Goal: Task Accomplishment & Management: Manage account settings

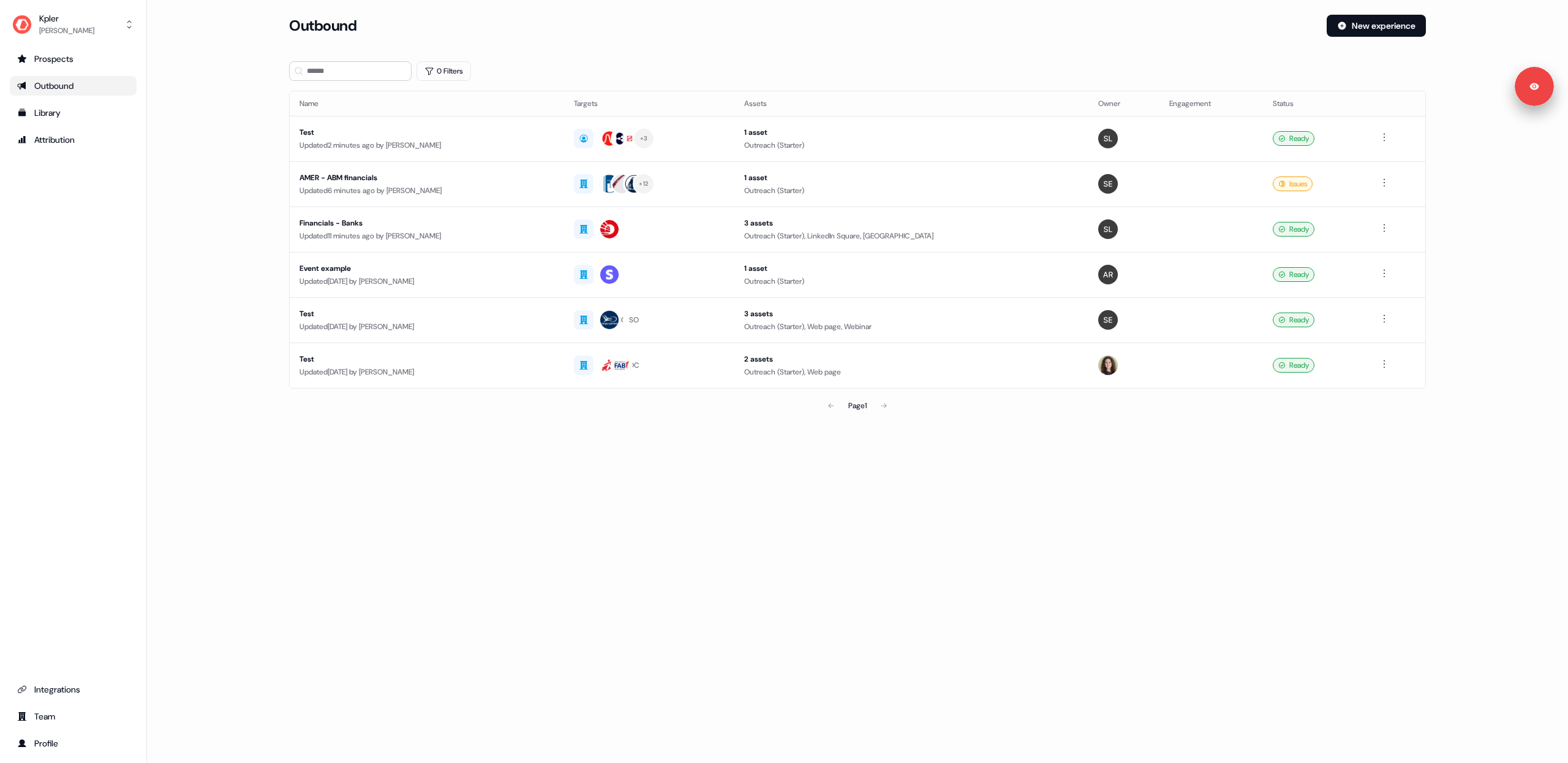
click at [265, 84] on main "Loading... Outbound New experience 0 Filters Name Targets Assets Owner Engageme…" at bounding box center [858, 233] width 1421 height 437
click at [61, 143] on div "Attribution" at bounding box center [73, 140] width 112 height 12
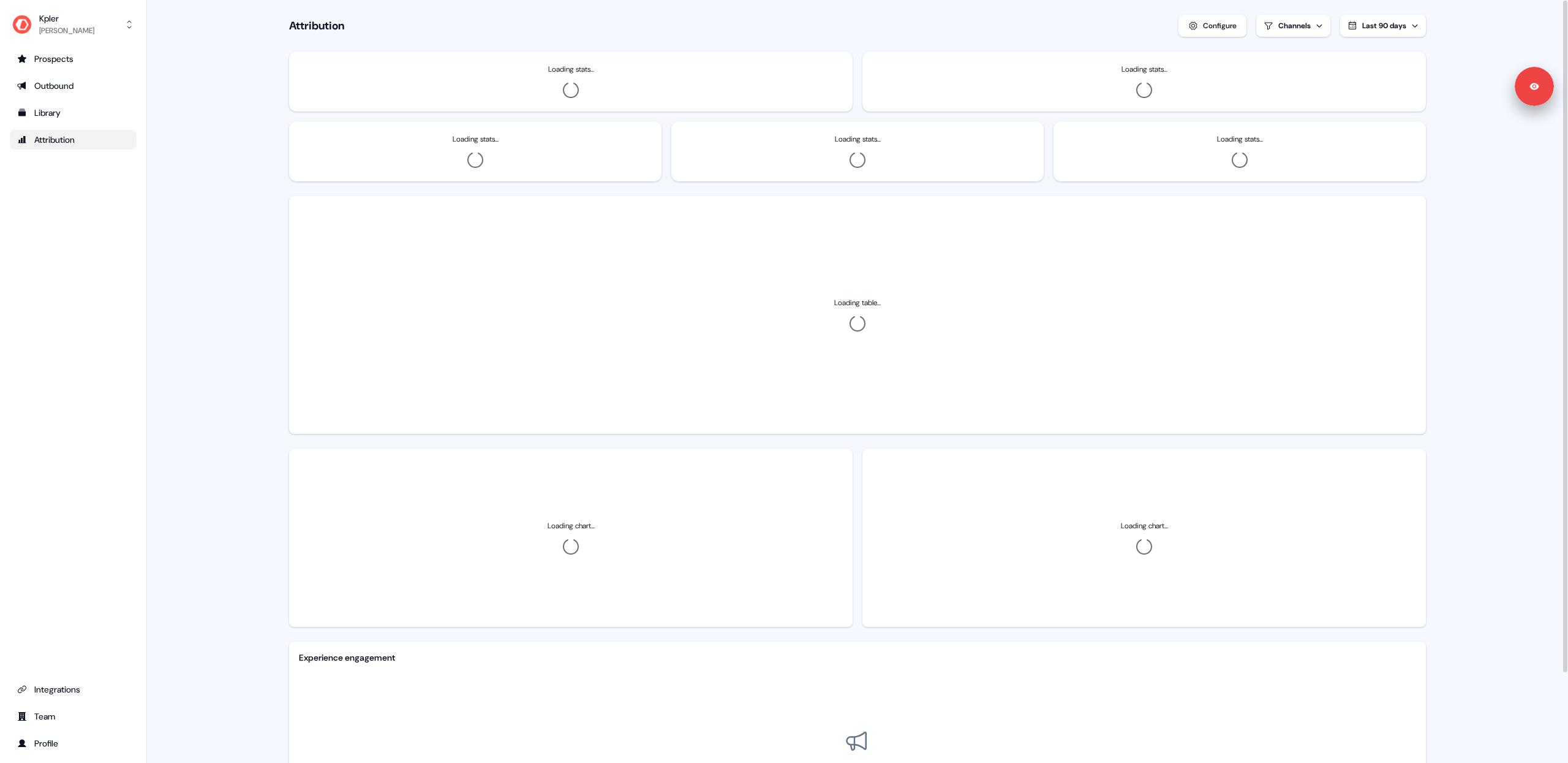
drag, startPoint x: 223, startPoint y: 126, endPoint x: 217, endPoint y: 122, distance: 7.2
click at [217, 122] on main "Loading... Attribution Configure Channels Last 90 days Loading stats... Loading…" at bounding box center [858, 432] width 1421 height 865
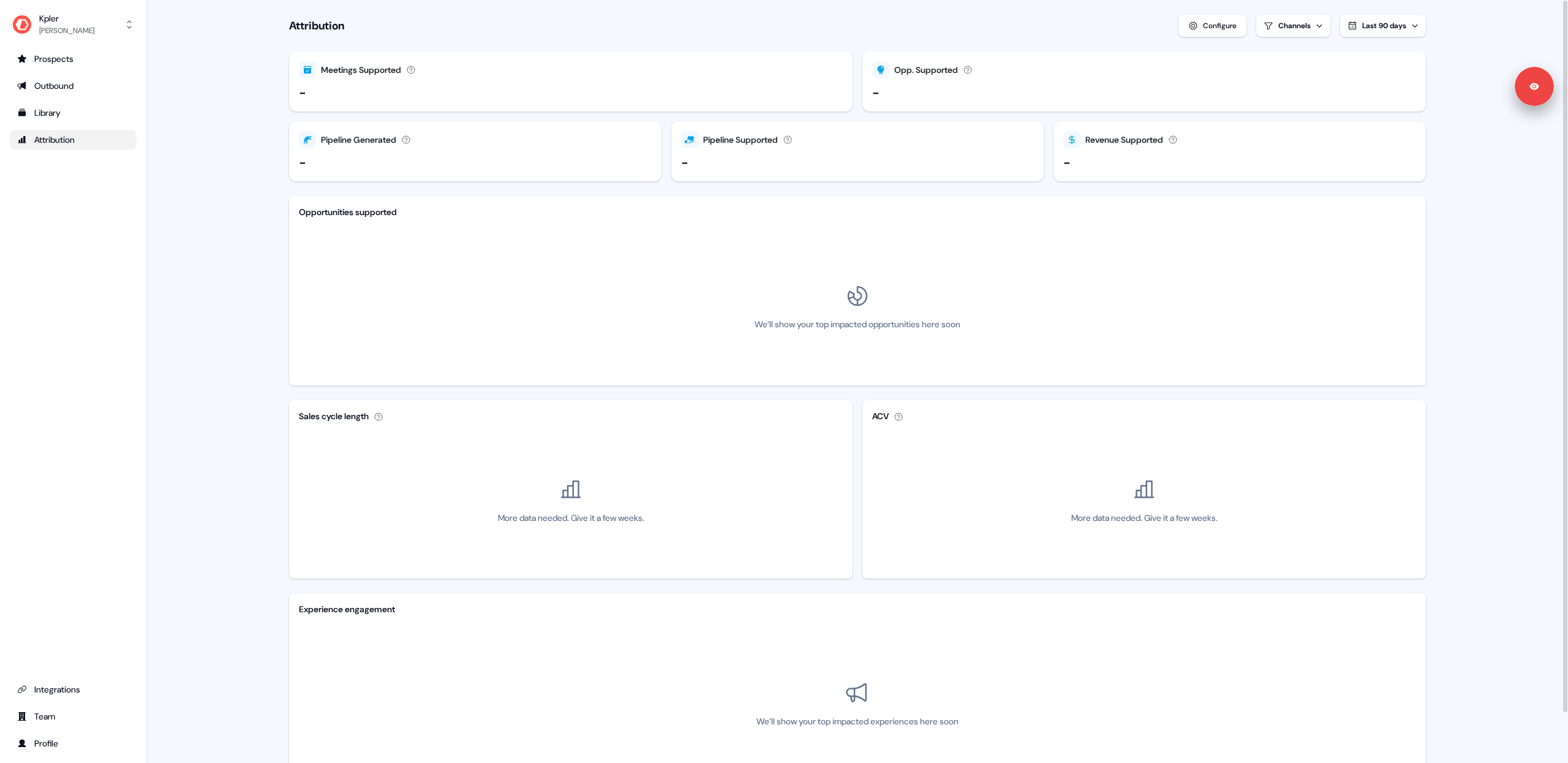
click at [208, 120] on main "Loading... Attribution Configure Channels Last 90 days Meetings Supported Meeti…" at bounding box center [858, 408] width 1421 height 817
click at [216, 124] on main "Loading... Attribution Configure Channels Last 90 days Meetings Supported Meeti…" at bounding box center [858, 408] width 1421 height 817
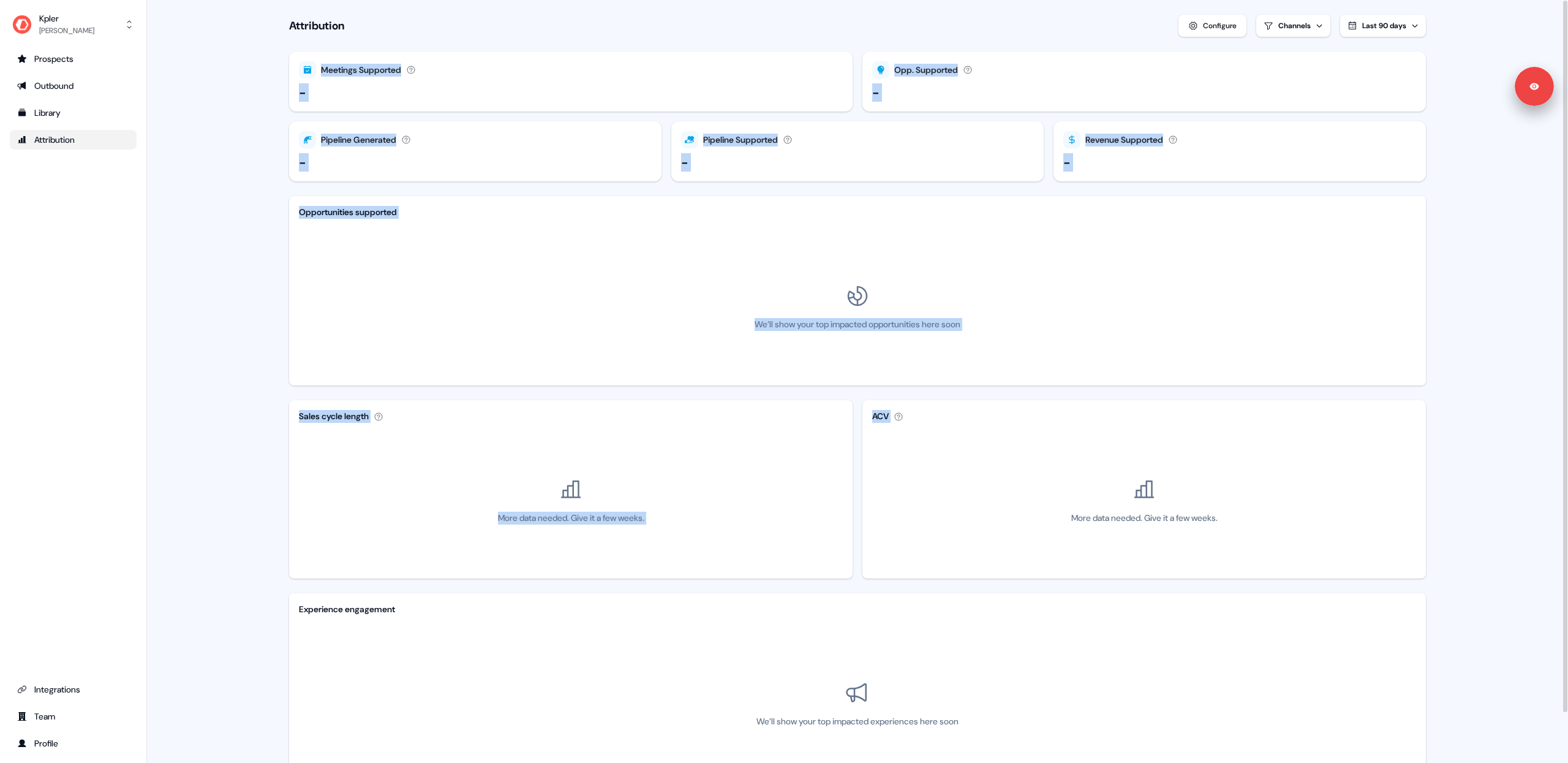
drag, startPoint x: 233, startPoint y: 47, endPoint x: 468, endPoint y: 314, distance: 355.7
click at [939, 395] on main "Loading... Attribution Configure Channels Last 90 days Meetings Supported Meeti…" at bounding box center [858, 408] width 1421 height 817
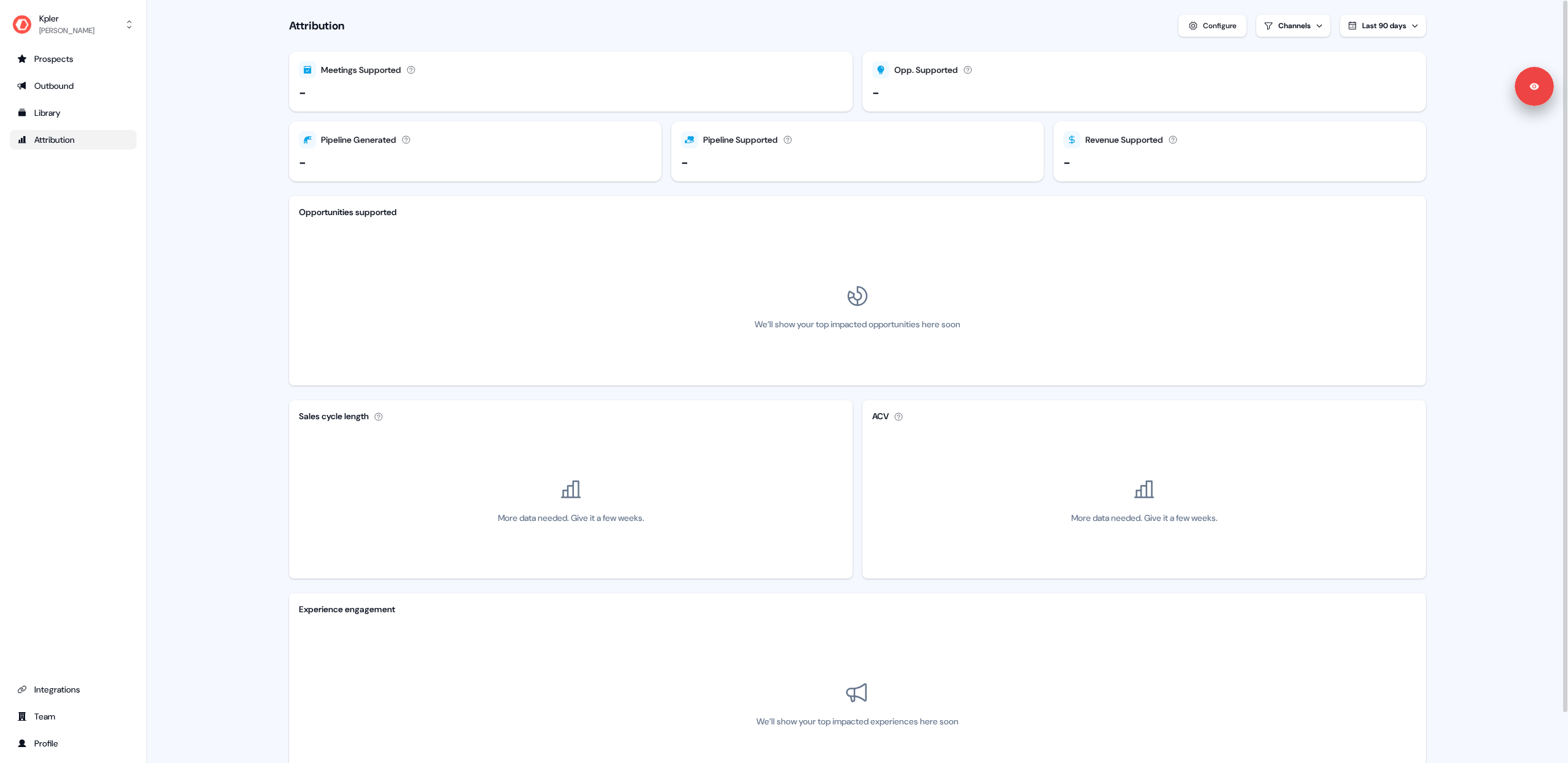
click at [221, 182] on main "Loading... Attribution Configure Channels Last 90 days Meetings Supported Meeti…" at bounding box center [858, 408] width 1421 height 817
drag, startPoint x: 231, startPoint y: 85, endPoint x: 220, endPoint y: 87, distance: 11.2
click at [228, 85] on main "Loading... Attribution Configure Channels Last 90 days Meetings Supported Meeti…" at bounding box center [858, 408] width 1421 height 817
click at [223, 75] on main "Loading... Attribution Configure Channels Last 90 days Meetings Supported Meeti…" at bounding box center [858, 408] width 1421 height 817
click at [223, 74] on main "Loading... Attribution Configure Channels Last 90 days Meetings Supported Meeti…" at bounding box center [858, 408] width 1421 height 817
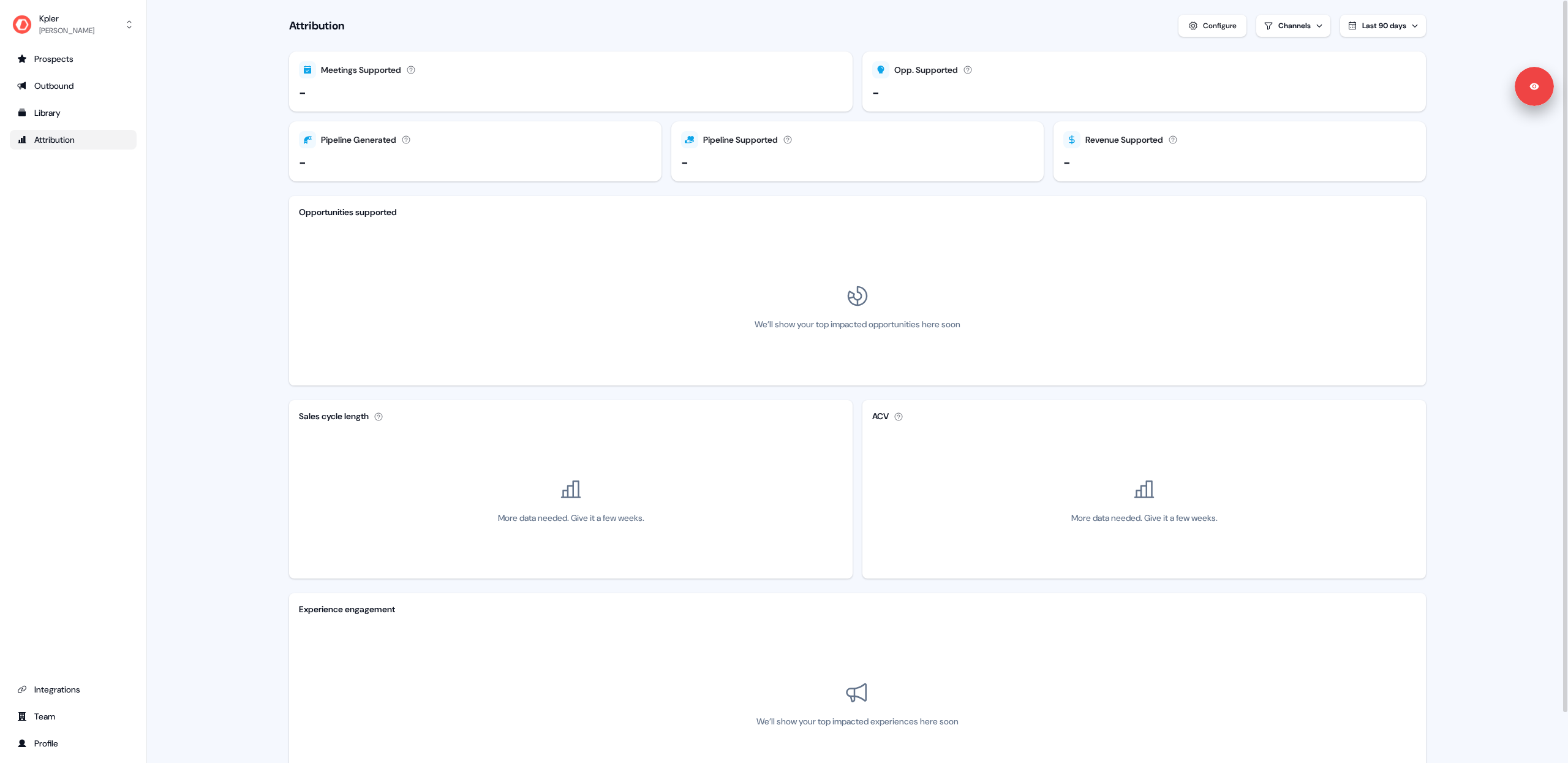
click at [1224, 30] on div "Configure" at bounding box center [1220, 26] width 34 height 12
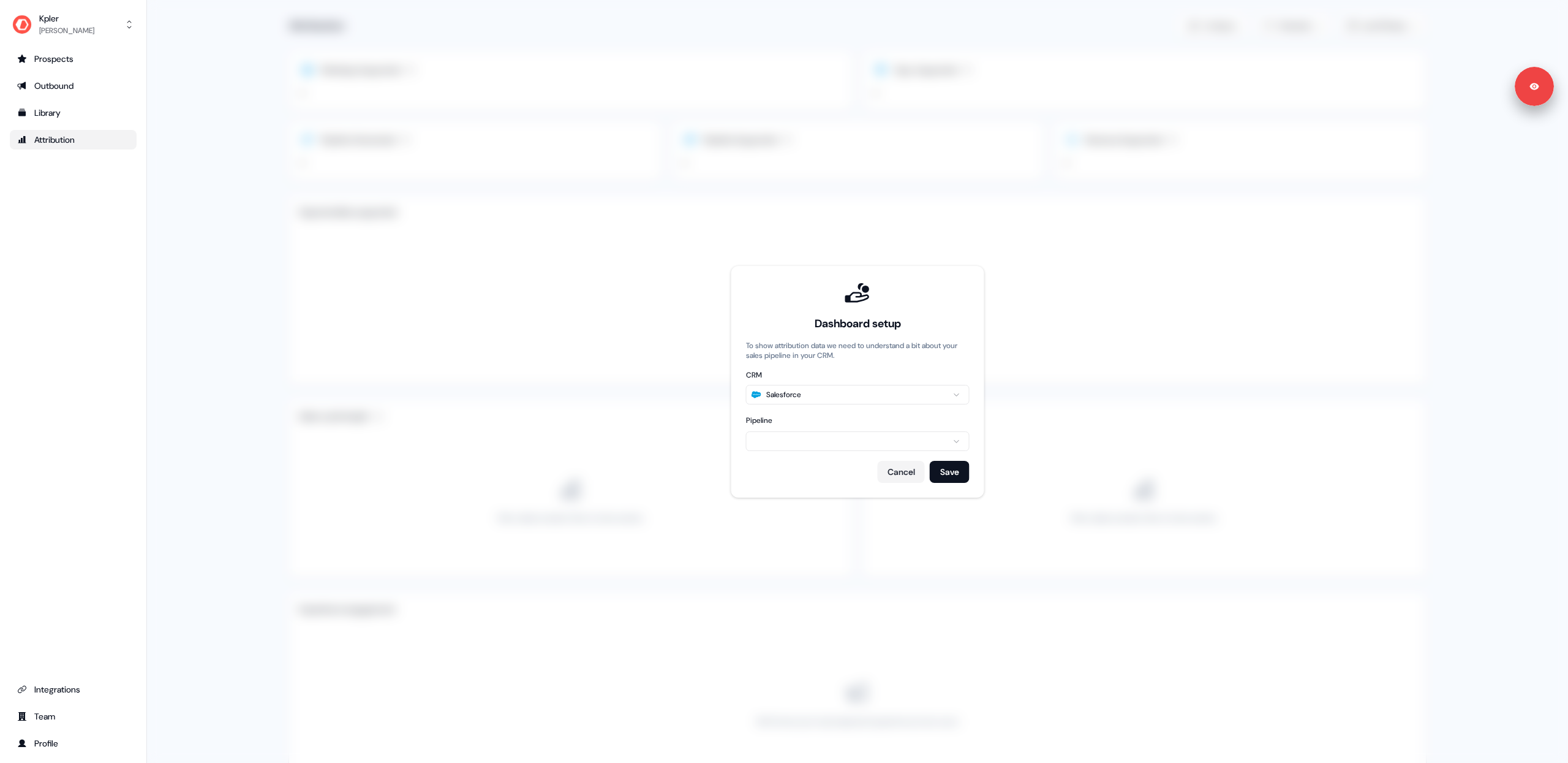
click at [791, 442] on html "For the best experience switch devices to a bigger screen. Go to [DOMAIN_NAME] …" at bounding box center [784, 381] width 1568 height 763
drag, startPoint x: 782, startPoint y: 432, endPoint x: 795, endPoint y: 419, distance: 18.4
click at [782, 432] on html "For the best experience switch devices to a bigger screen. Go to [DOMAIN_NAME] …" at bounding box center [784, 381] width 1568 height 763
click at [844, 419] on label "Pipeline" at bounding box center [858, 420] width 223 height 12
click at [854, 469] on div "Cancel Save" at bounding box center [858, 472] width 223 height 22
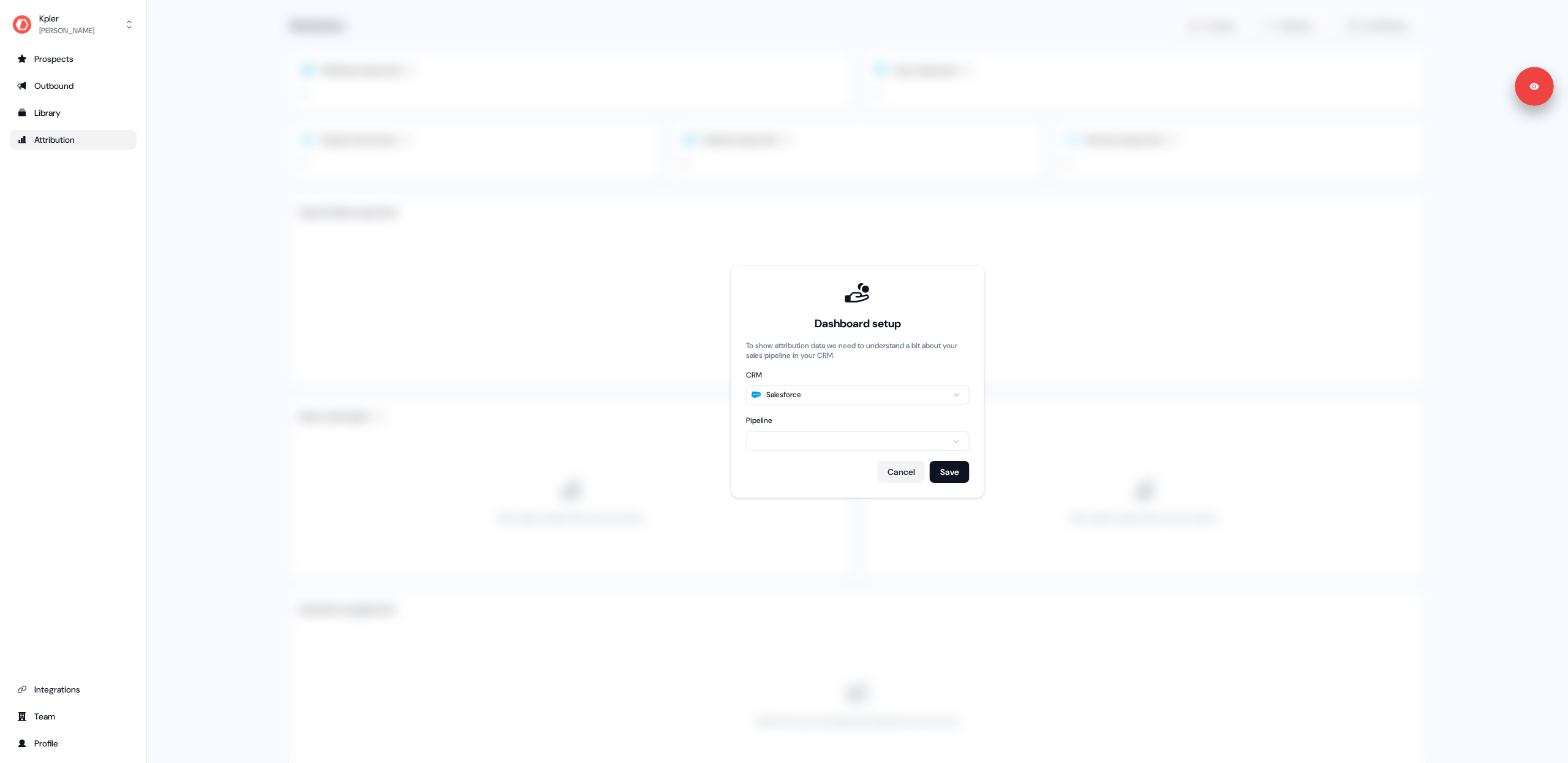
click at [863, 443] on html "For the best experience switch devices to a bigger screen. Go to [DOMAIN_NAME] …" at bounding box center [784, 381] width 1568 height 763
drag, startPoint x: 848, startPoint y: 444, endPoint x: 875, endPoint y: 427, distance: 31.9
click at [857, 442] on html "For the best experience switch devices to a bigger screen. Go to [DOMAIN_NAME] …" at bounding box center [784, 381] width 1568 height 763
click at [860, 417] on label "Pipeline" at bounding box center [858, 420] width 223 height 12
click at [855, 468] on div "Cancel Save" at bounding box center [858, 472] width 223 height 22
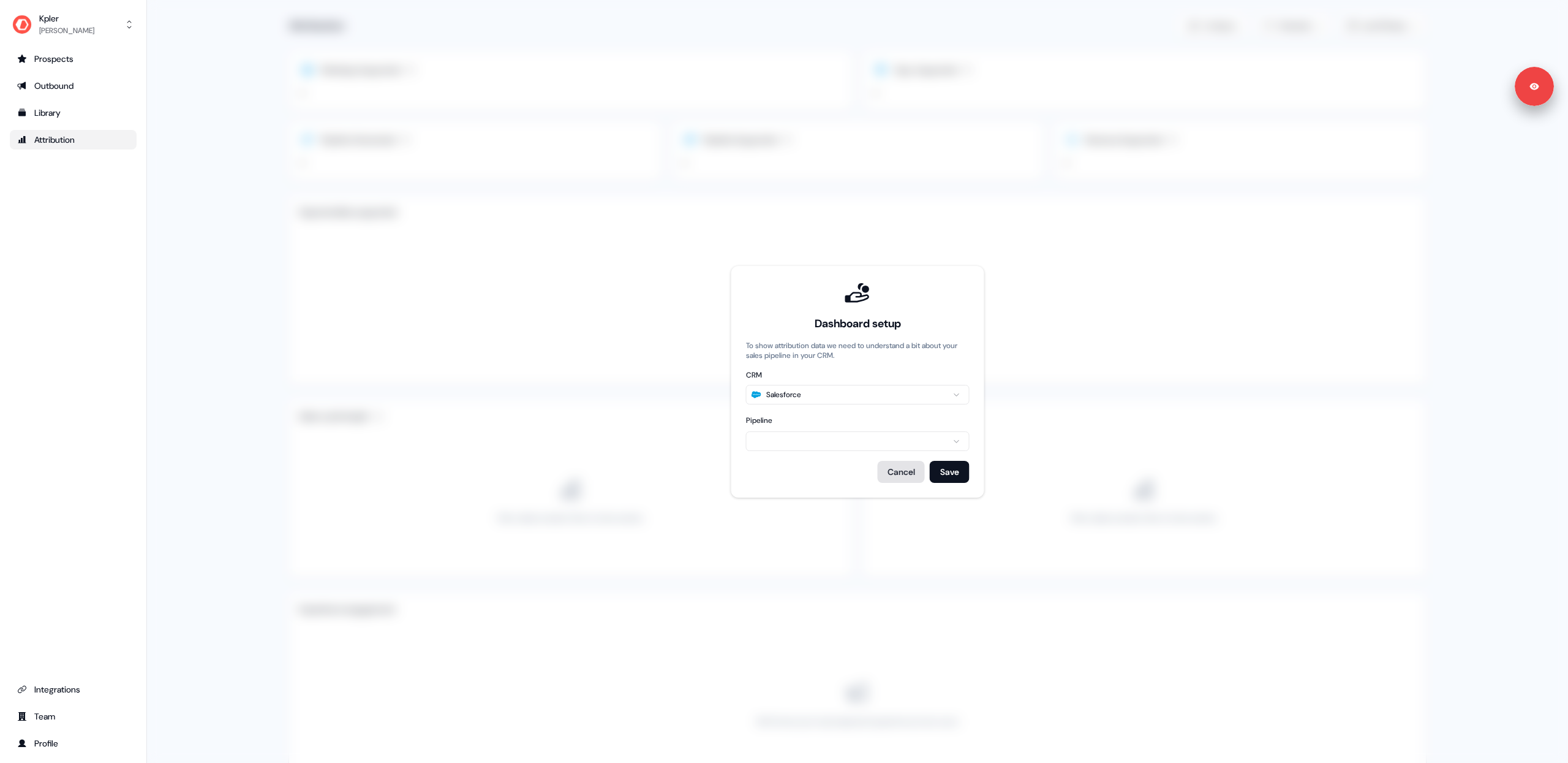
click at [894, 473] on button "Cancel" at bounding box center [901, 472] width 47 height 22
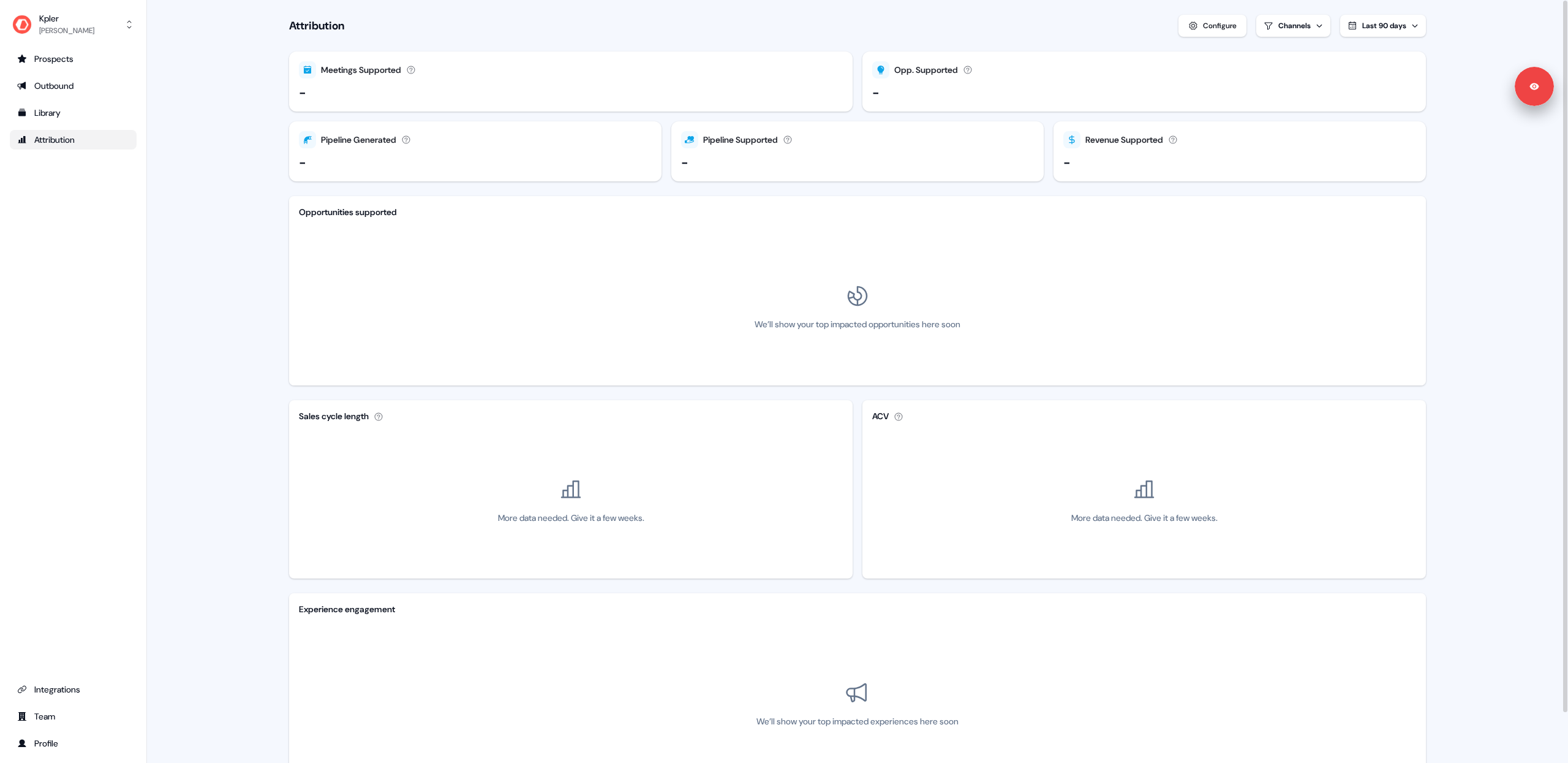
click at [230, 566] on main "Loading... Attribution Configure Channels Last 90 days Meetings Supported Meeti…" at bounding box center [858, 408] width 1421 height 817
click at [222, 569] on main "Loading... Attribution Configure Channels Last 90 days Meetings Supported Meeti…" at bounding box center [858, 408] width 1421 height 817
click at [54, 693] on div "Integrations" at bounding box center [73, 689] width 112 height 12
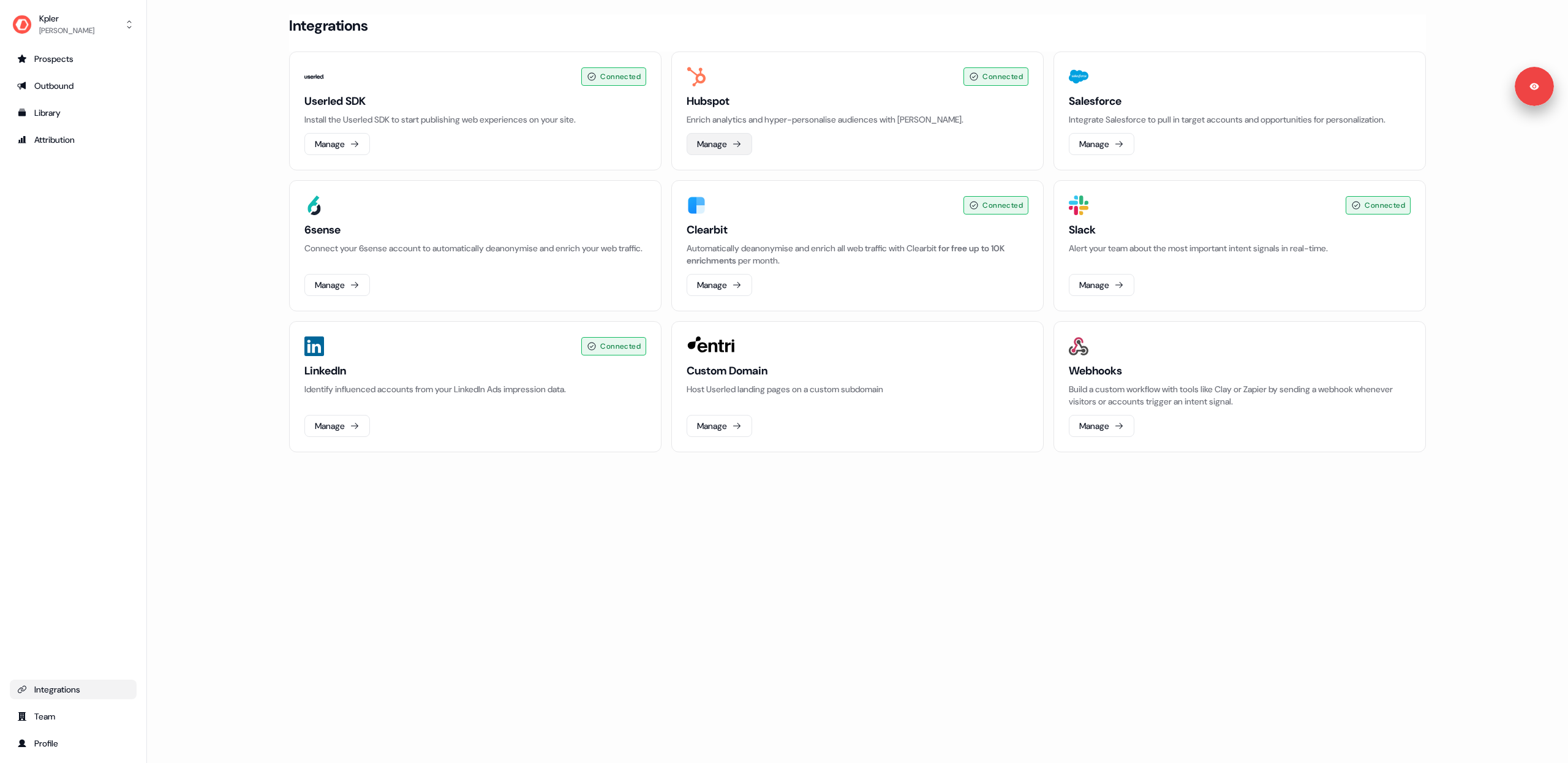
click at [735, 147] on icon at bounding box center [737, 144] width 10 height 10
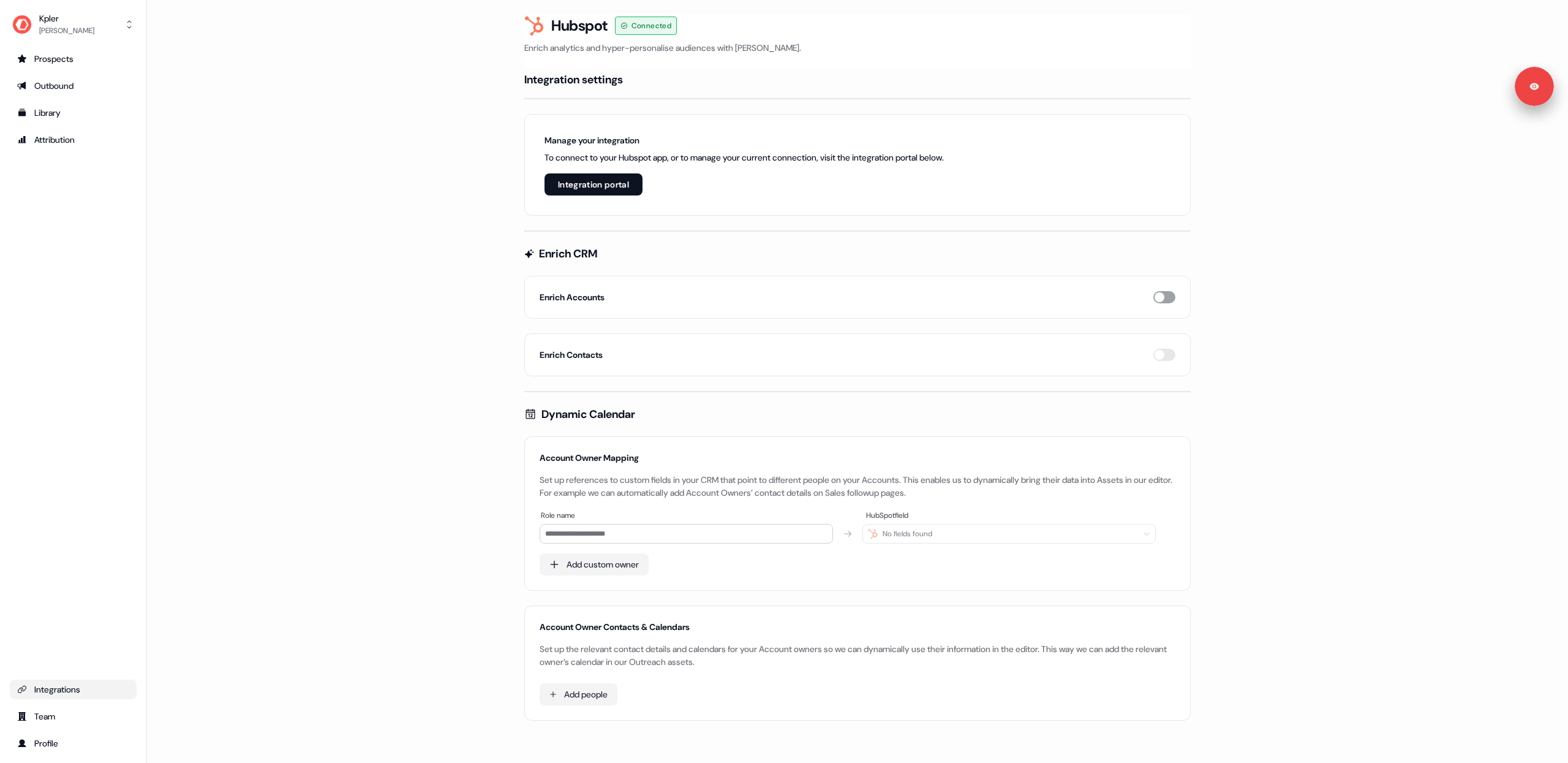
click at [1158, 296] on button "button" at bounding box center [1164, 297] width 22 height 12
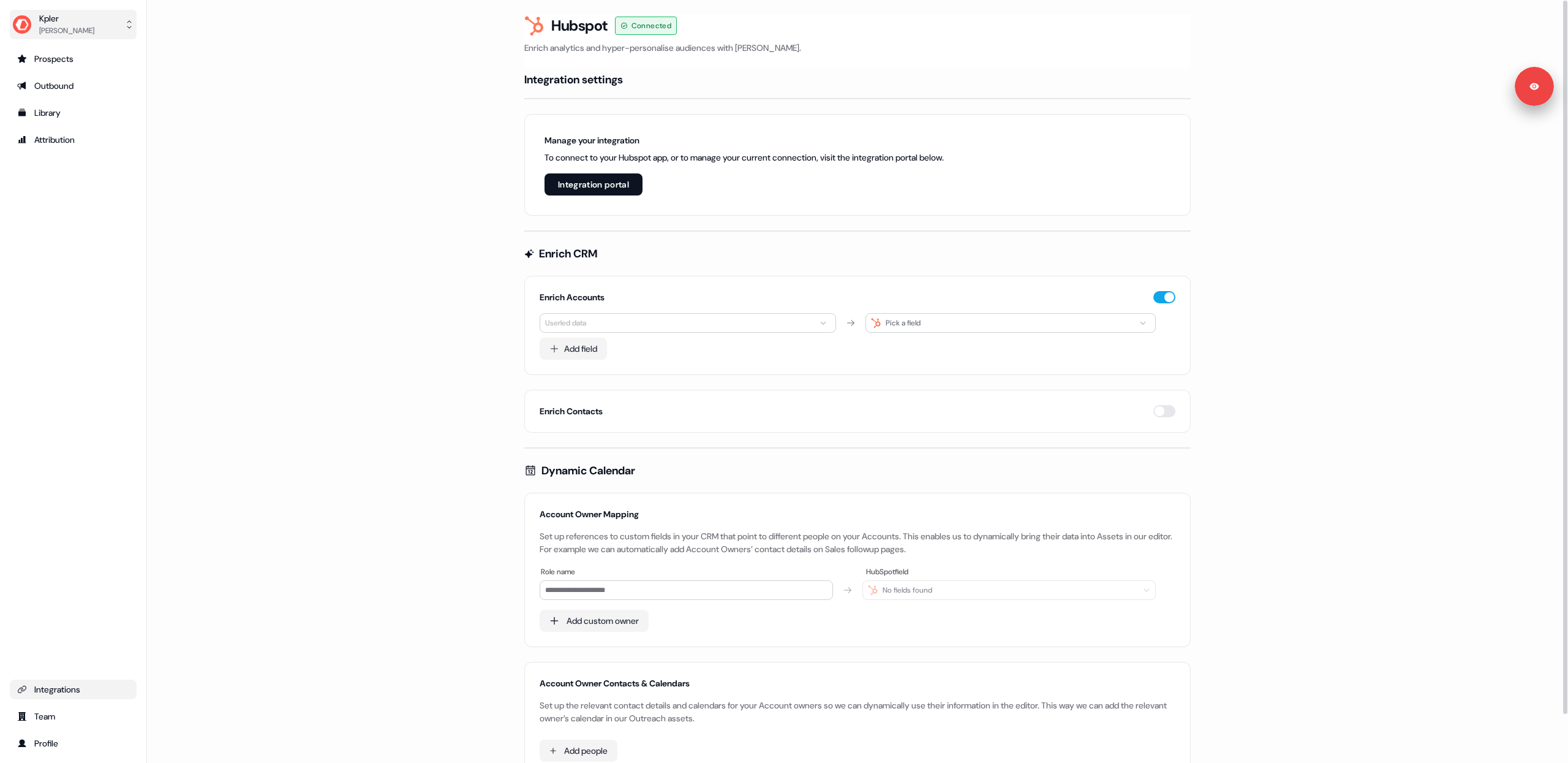
click at [54, 28] on div "[PERSON_NAME]" at bounding box center [67, 31] width 55 height 12
click at [59, 96] on div "Logout" at bounding box center [73, 101] width 117 height 22
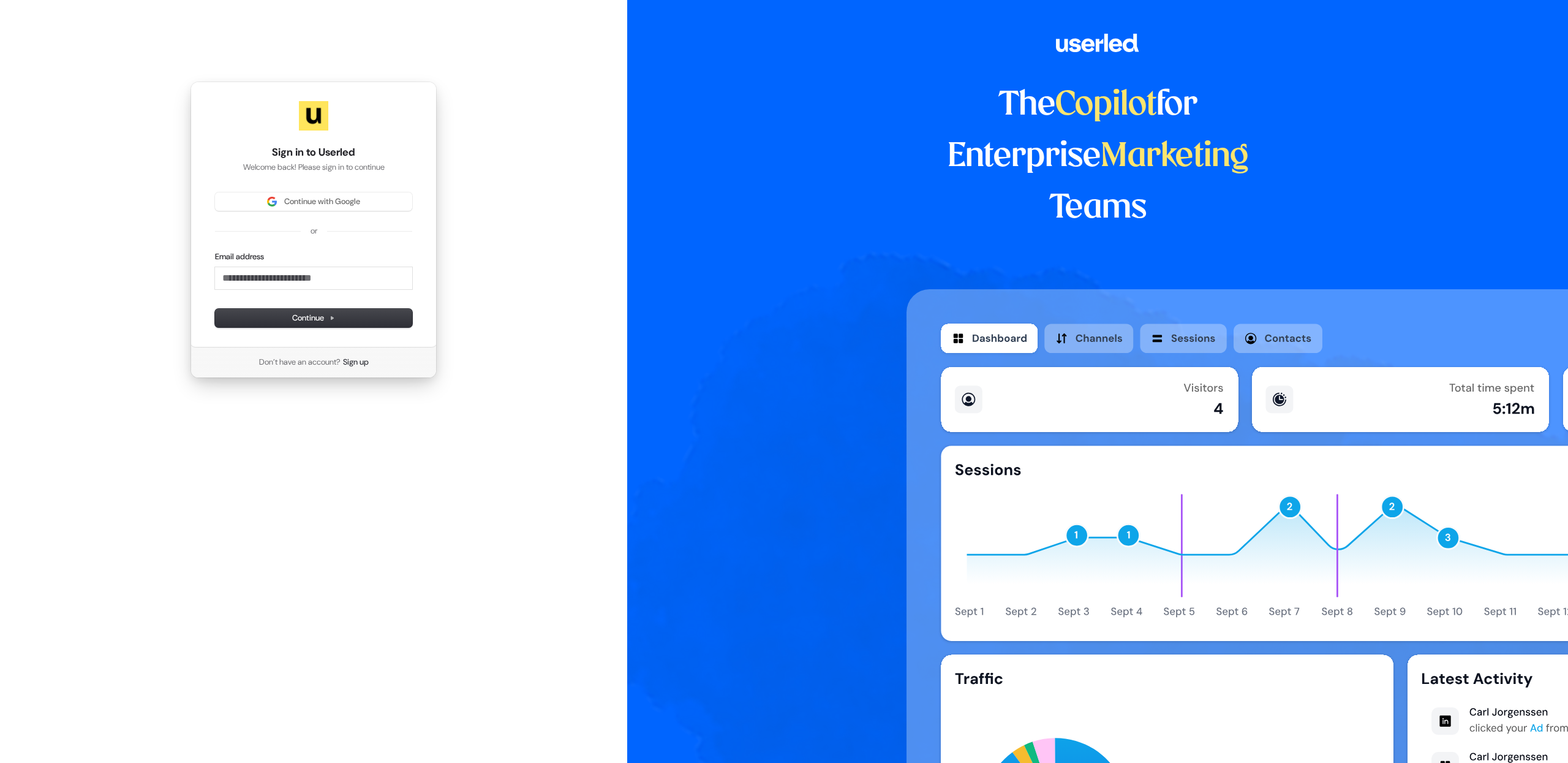
click at [323, 183] on div "Sign in to Userled Welcome back! Please sign in to continue Continue with Googl…" at bounding box center [313, 215] width 246 height 266
click at [323, 192] on div "Sign in to Userled Welcome back! Please sign in to continue Continue with Googl…" at bounding box center [313, 215] width 246 height 266
click at [325, 219] on div "Continue with Google or Email address Continue" at bounding box center [314, 260] width 197 height 135
click at [322, 207] on span "Continue with Google" at bounding box center [322, 202] width 76 height 11
